Goal: Task Accomplishment & Management: Manage account settings

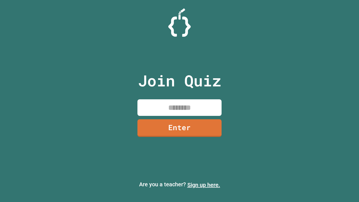
click at [204, 185] on link "Sign up here." at bounding box center [203, 184] width 33 height 7
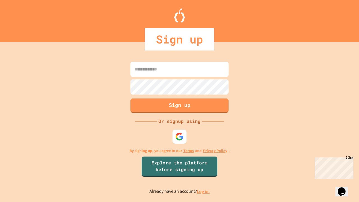
click at [204, 191] on link "Log in." at bounding box center [203, 191] width 13 height 6
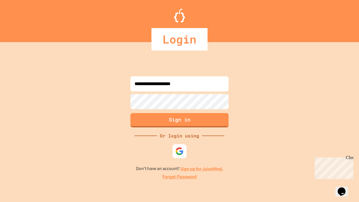
type input "**********"
